Goal: Information Seeking & Learning: Learn about a topic

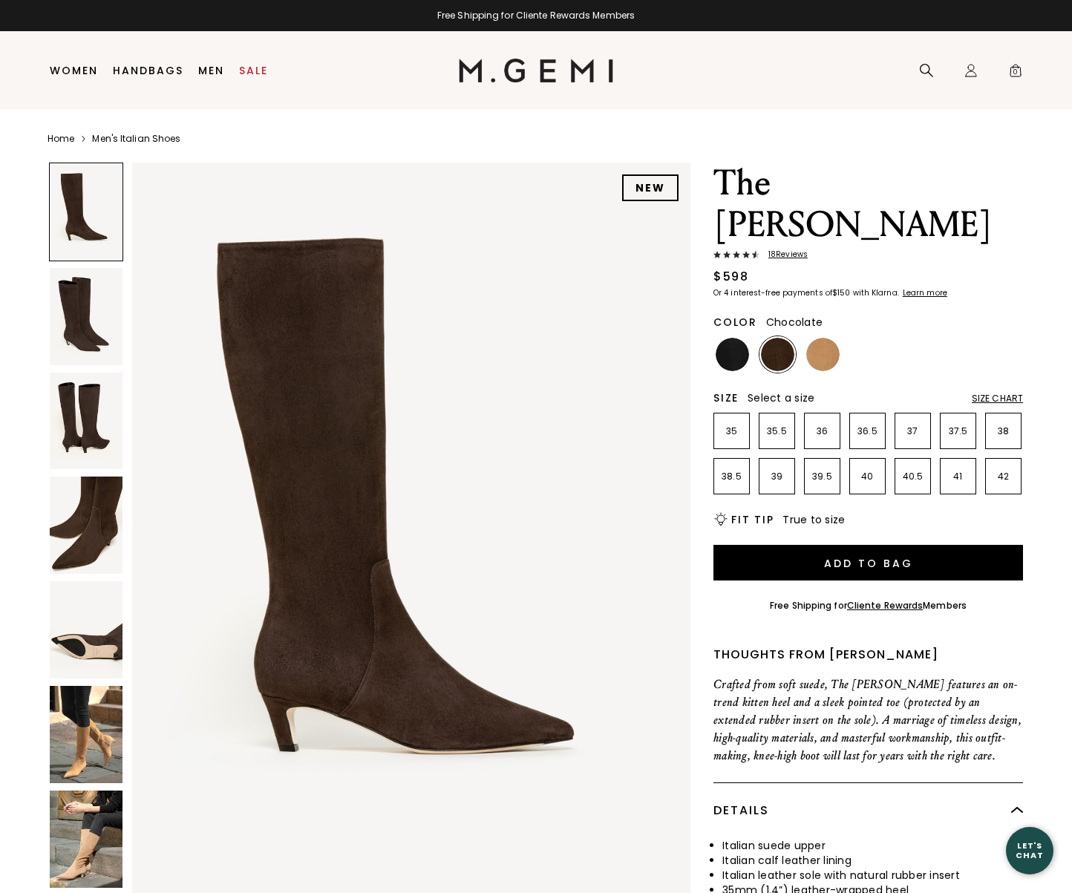
click at [86, 824] on img at bounding box center [86, 839] width 73 height 97
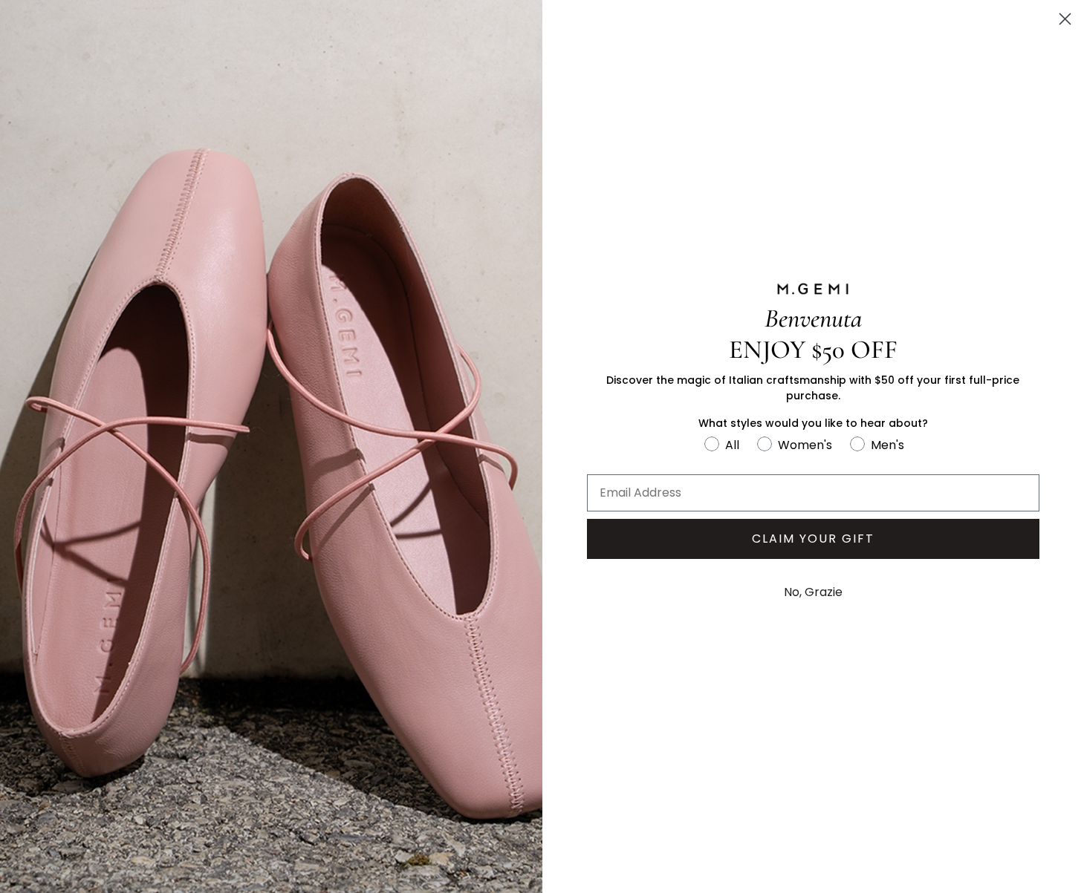
click at [800, 581] on button "No, Grazie" at bounding box center [813, 592] width 74 height 37
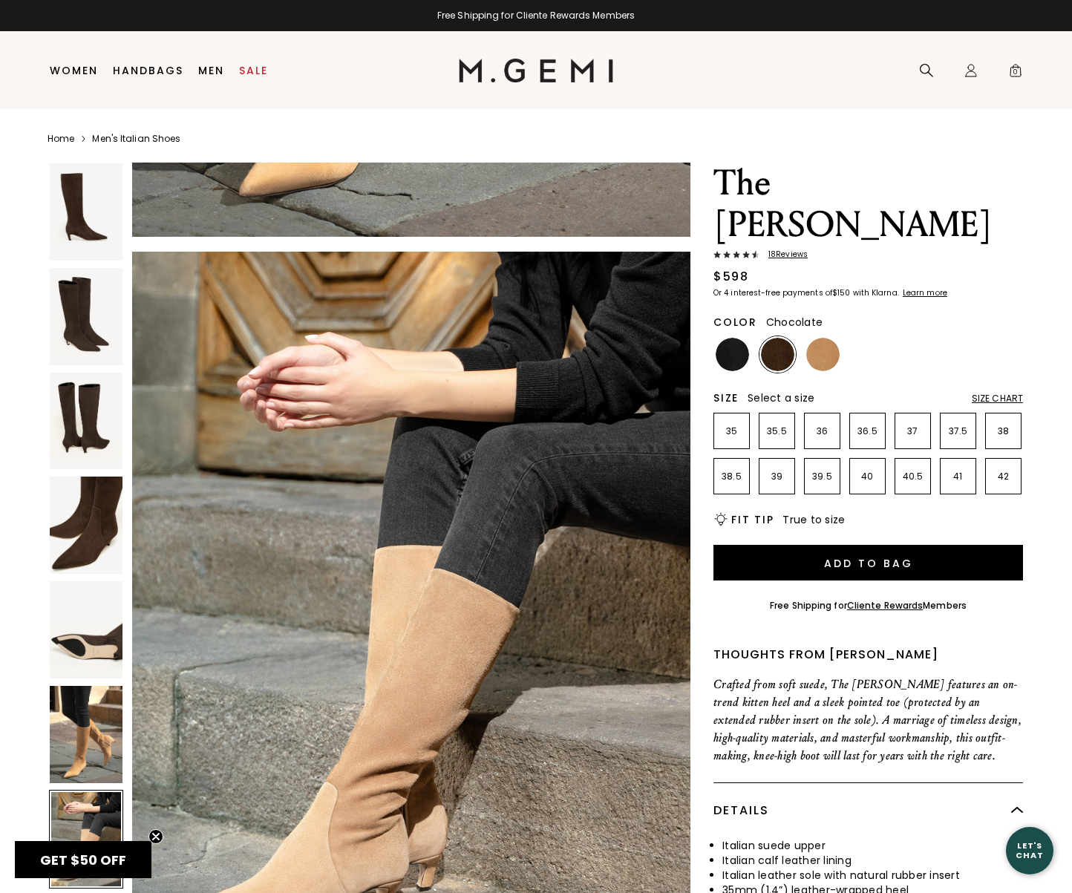
click at [98, 511] on img at bounding box center [86, 525] width 73 height 97
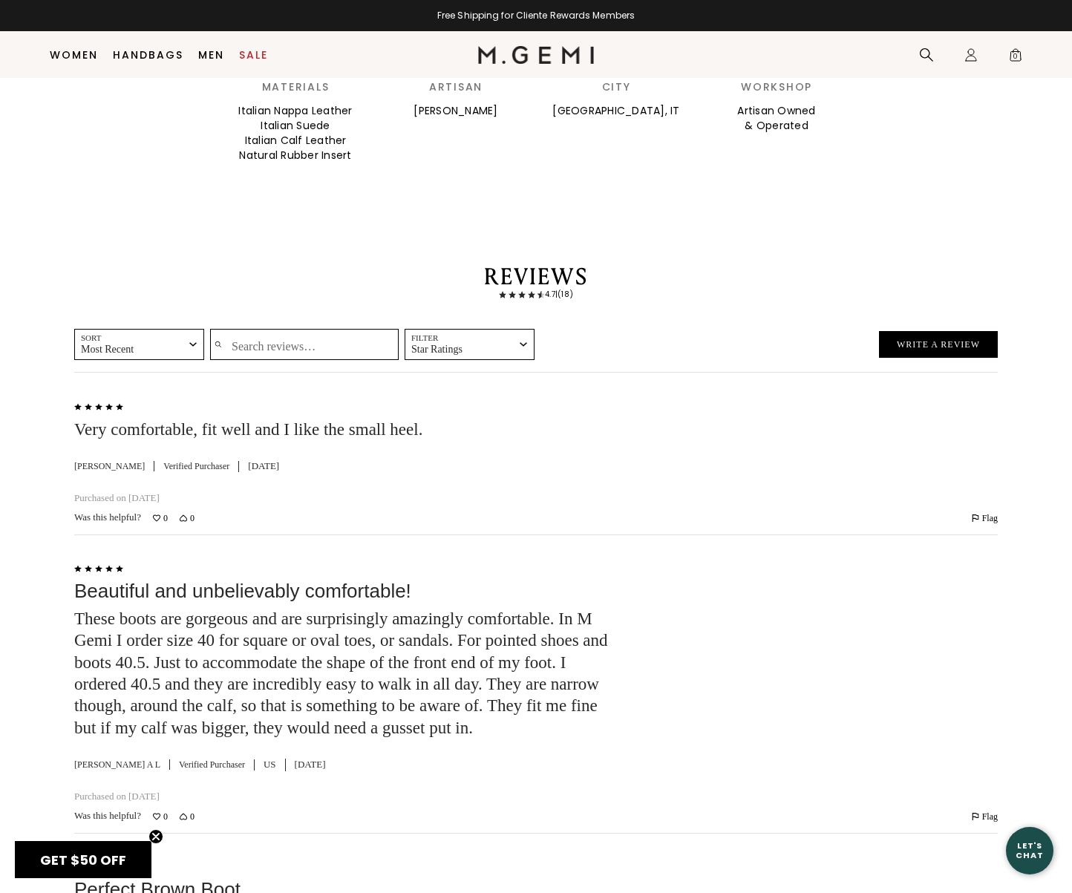
scroll to position [2122, 0]
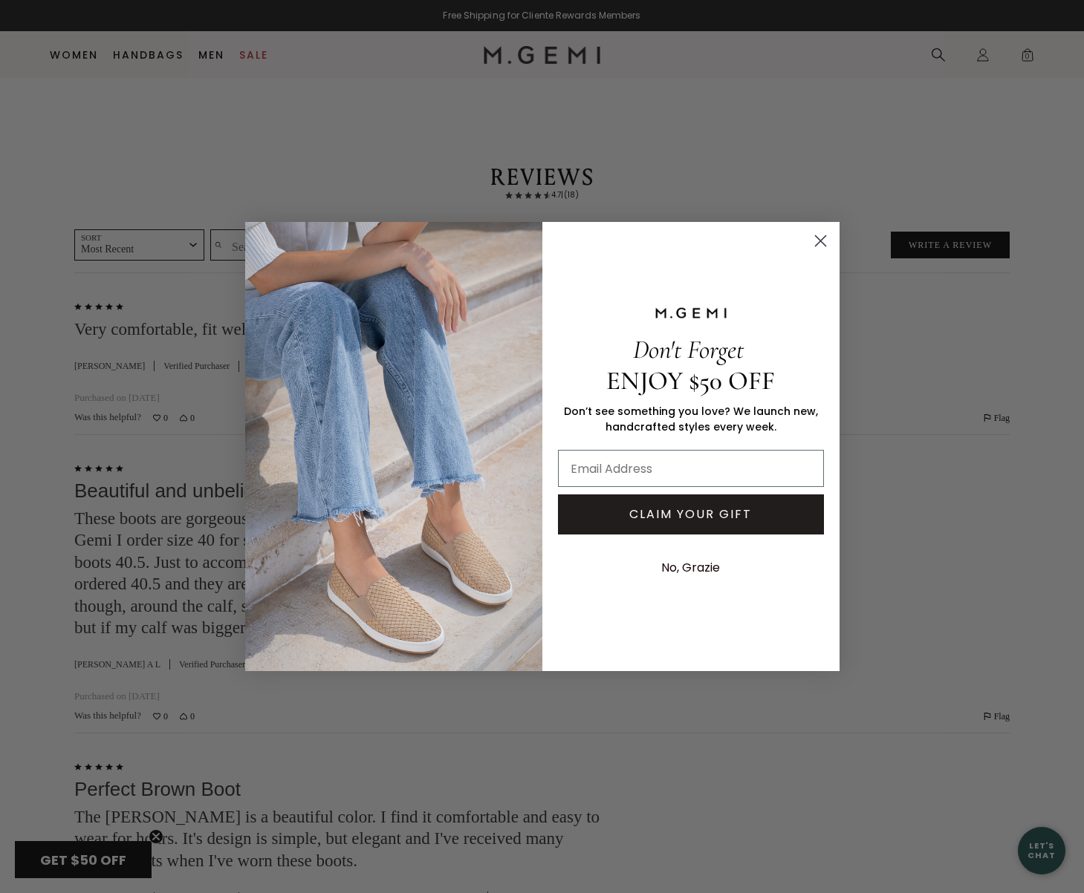
click at [826, 236] on circle "Close dialog" at bounding box center [819, 241] width 25 height 25
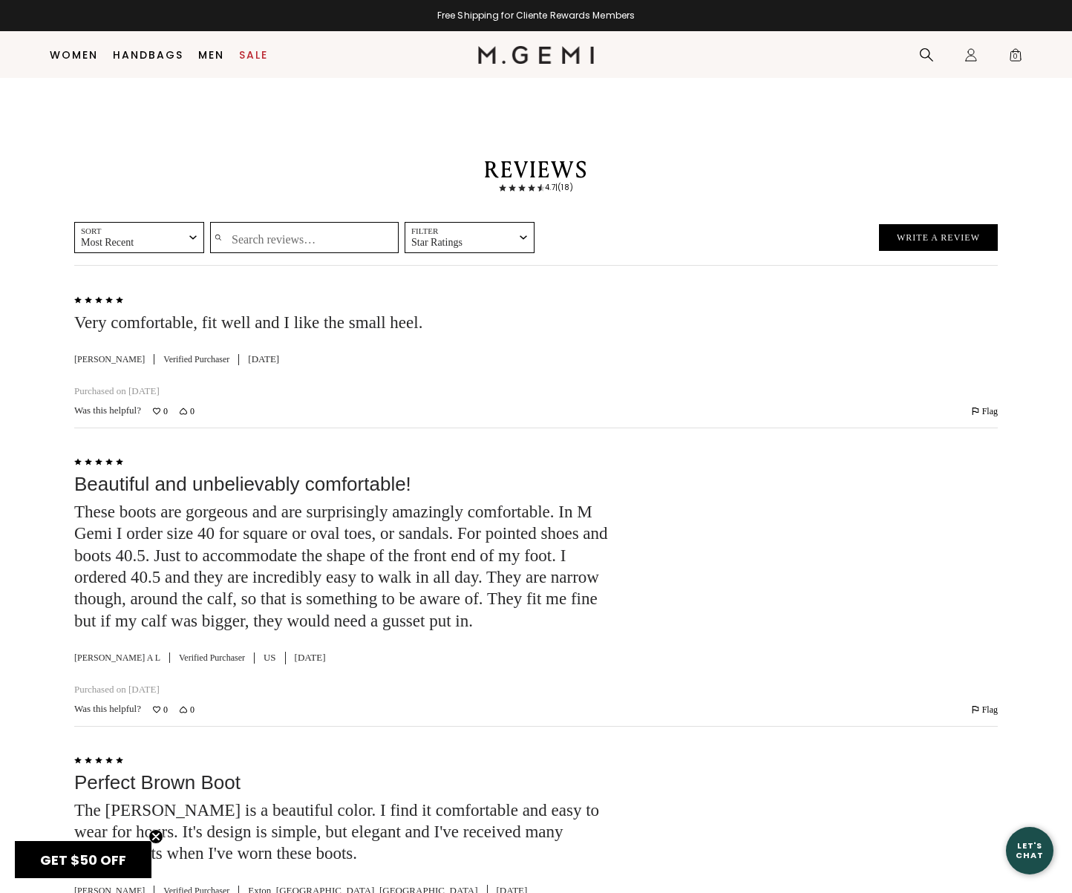
drag, startPoint x: 159, startPoint y: 475, endPoint x: 393, endPoint y: 622, distance: 275.9
click at [359, 616] on div "Rated 5 out of 5 Beautiful and unbelievably comfortable! These boots are gorgeo…" at bounding box center [342, 577] width 536 height 250
click at [450, 626] on div "Rated 5 out of 5 Beautiful and unbelievably comfortable! These boots are gorgeo…" at bounding box center [342, 577] width 536 height 250
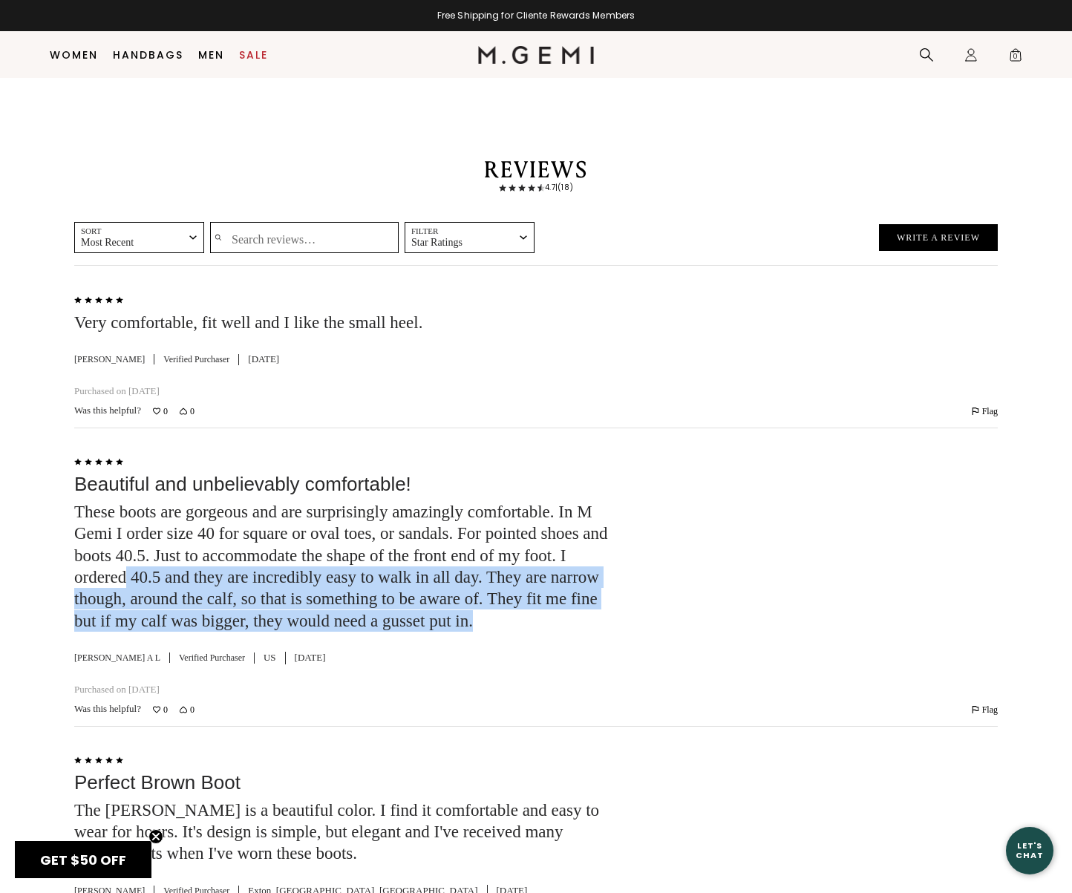
drag, startPoint x: 304, startPoint y: 535, endPoint x: 457, endPoint y: 598, distance: 165.5
click at [452, 599] on div "These boots are gorgeous and are surprisingly amazingly comfortable. In M Gemi …" at bounding box center [342, 566] width 536 height 131
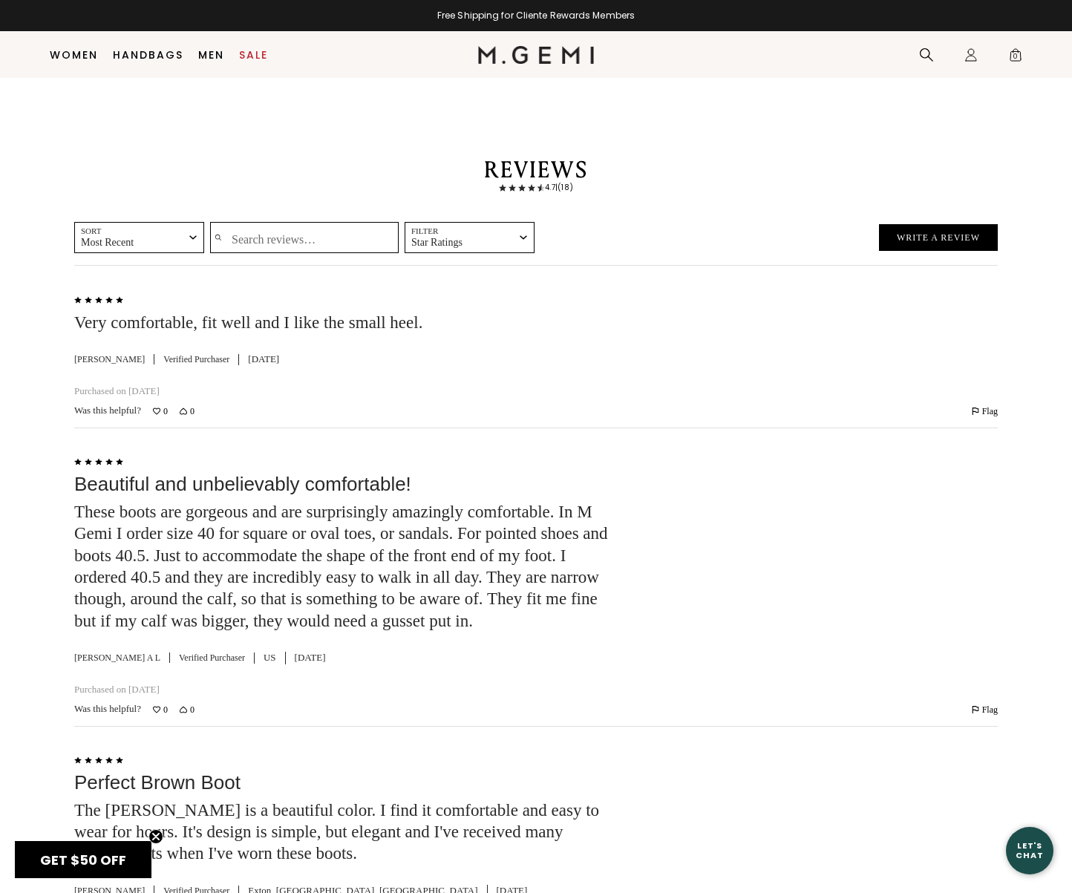
click at [467, 607] on div "Rated 5 out of 5 Beautiful and unbelievably comfortable! These boots are gorgeo…" at bounding box center [342, 577] width 536 height 250
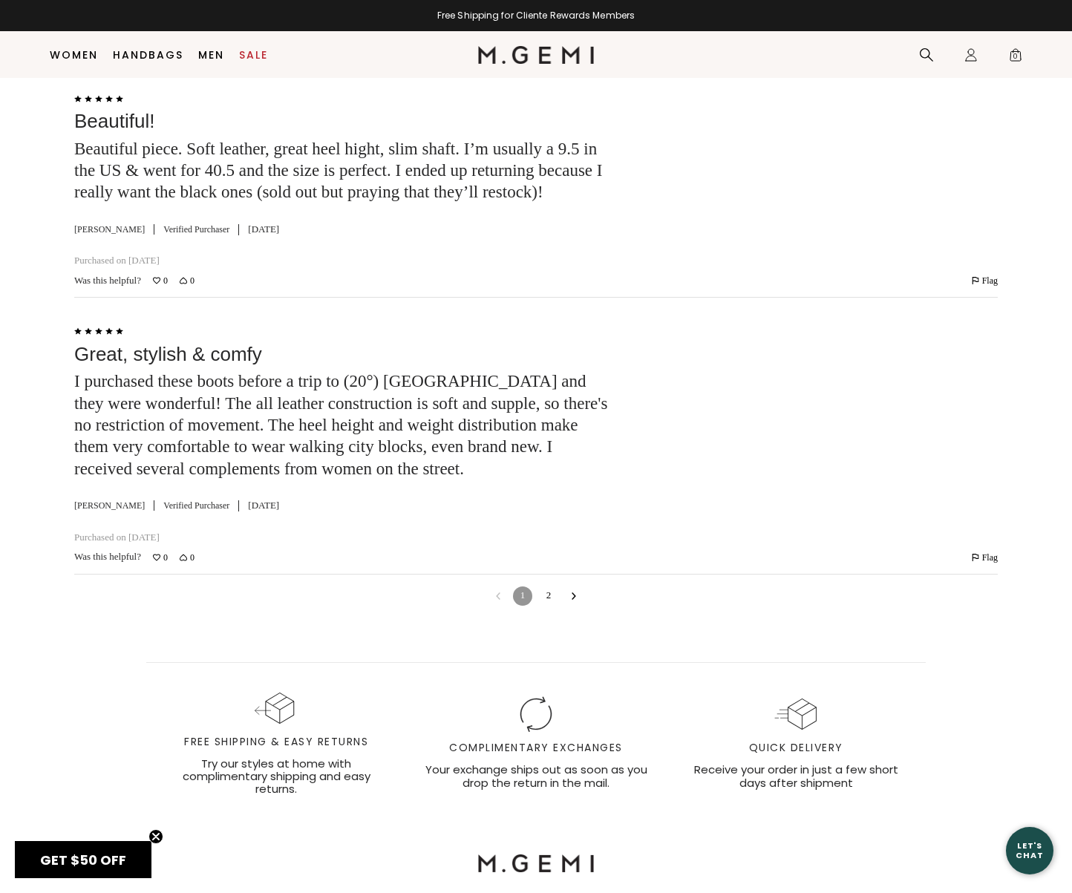
scroll to position [4350, 0]
